Goal: Information Seeking & Learning: Check status

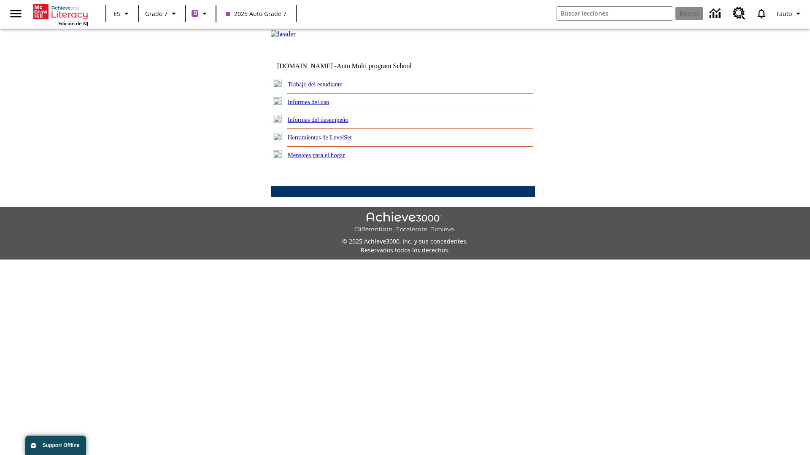
click at [329, 123] on link "Informes del desempeño" at bounding box center [318, 119] width 61 height 7
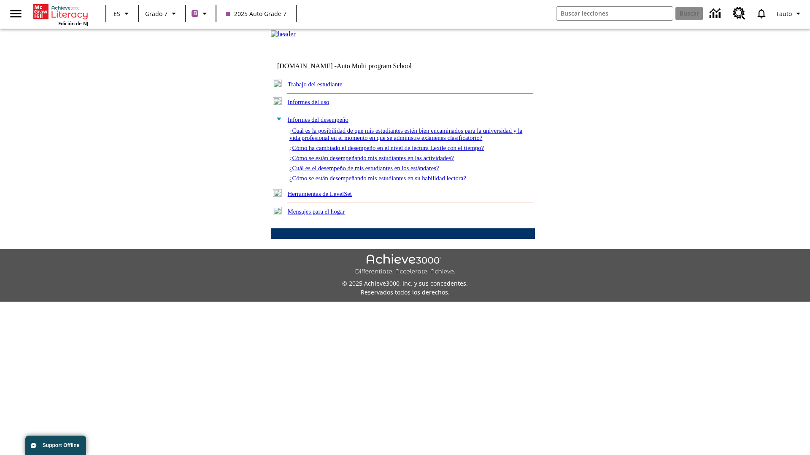
click at [393, 182] on link "¿Cómo se están desempeñando mis estudiantes en su habilidad lectora?" at bounding box center [377, 178] width 177 height 7
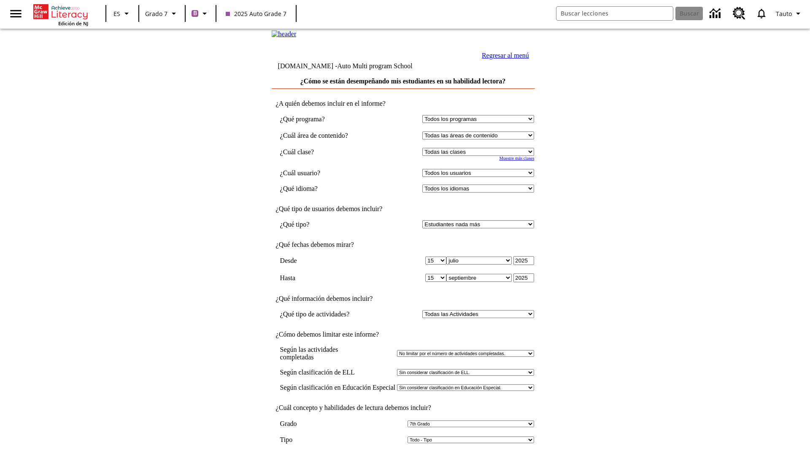
select select "2"
click at [403, 455] on input "Ver Informe" at bounding box center [402, 464] width 39 height 9
select select "2349292"
